Goal: Find specific page/section: Find specific page/section

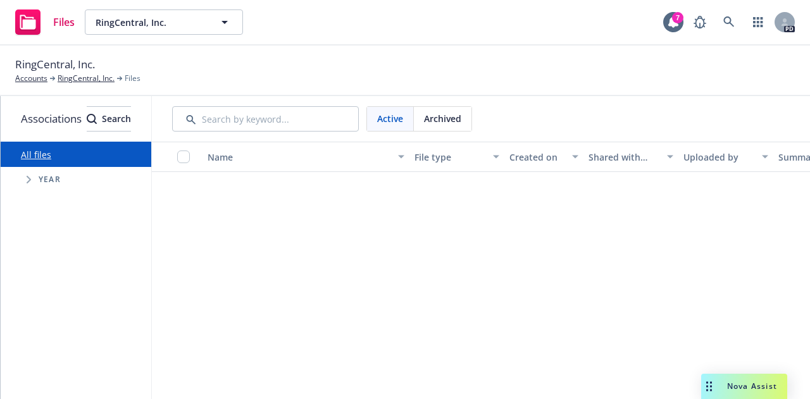
scroll to position [1202, 0]
